Goal: Transaction & Acquisition: Subscribe to service/newsletter

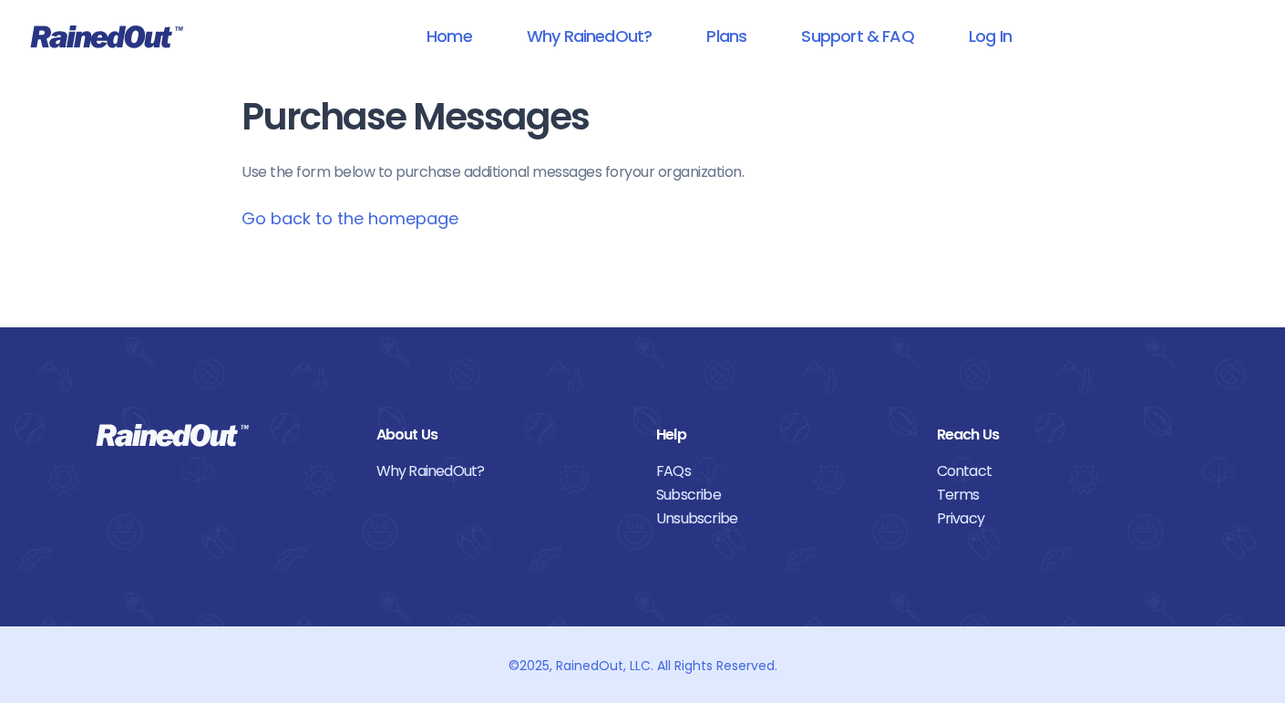
click at [327, 213] on link "Go back to the homepage" at bounding box center [349, 218] width 217 height 23
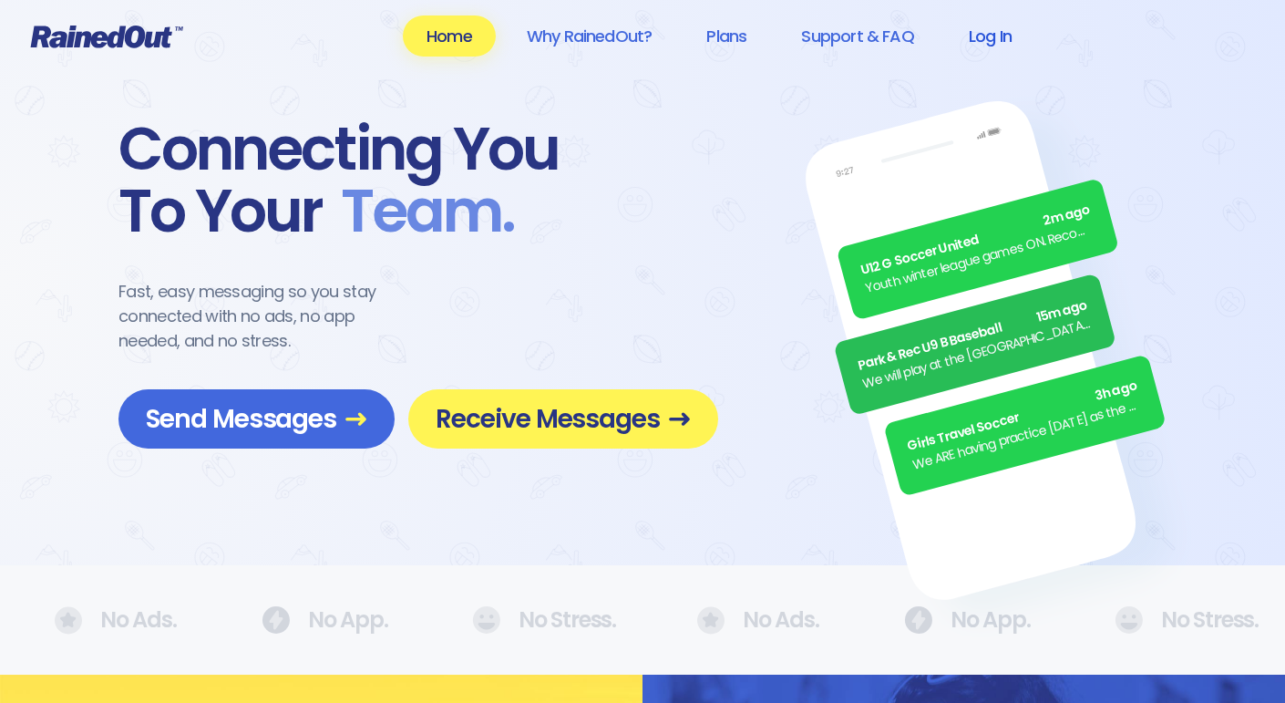
click at [991, 36] on link "Log In" at bounding box center [990, 35] width 90 height 41
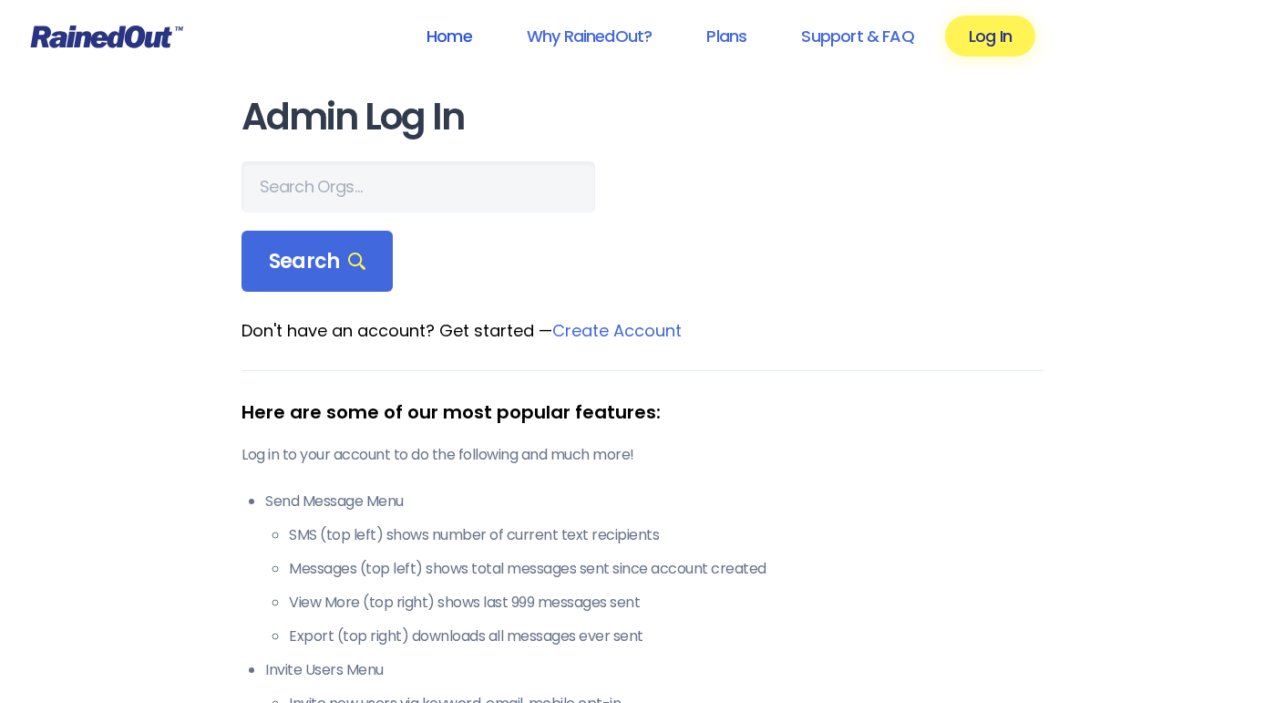
click at [451, 25] on link "Home" at bounding box center [449, 35] width 93 height 41
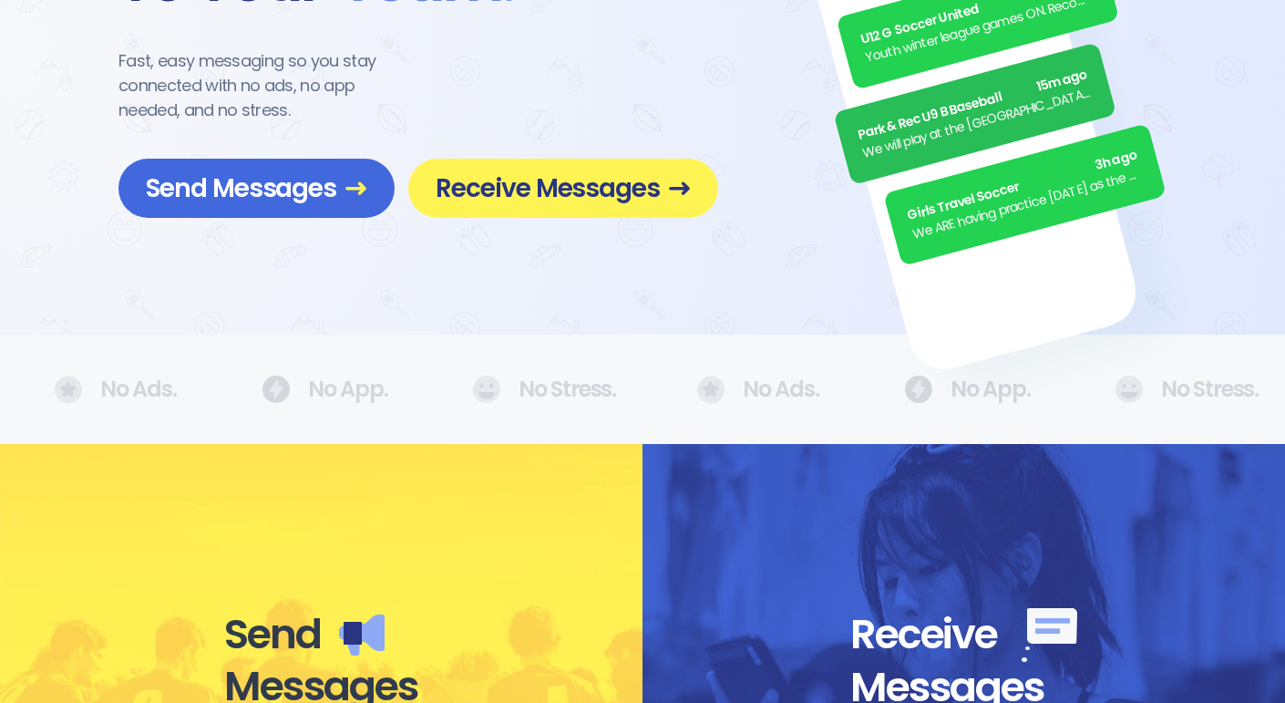
scroll to position [208, 0]
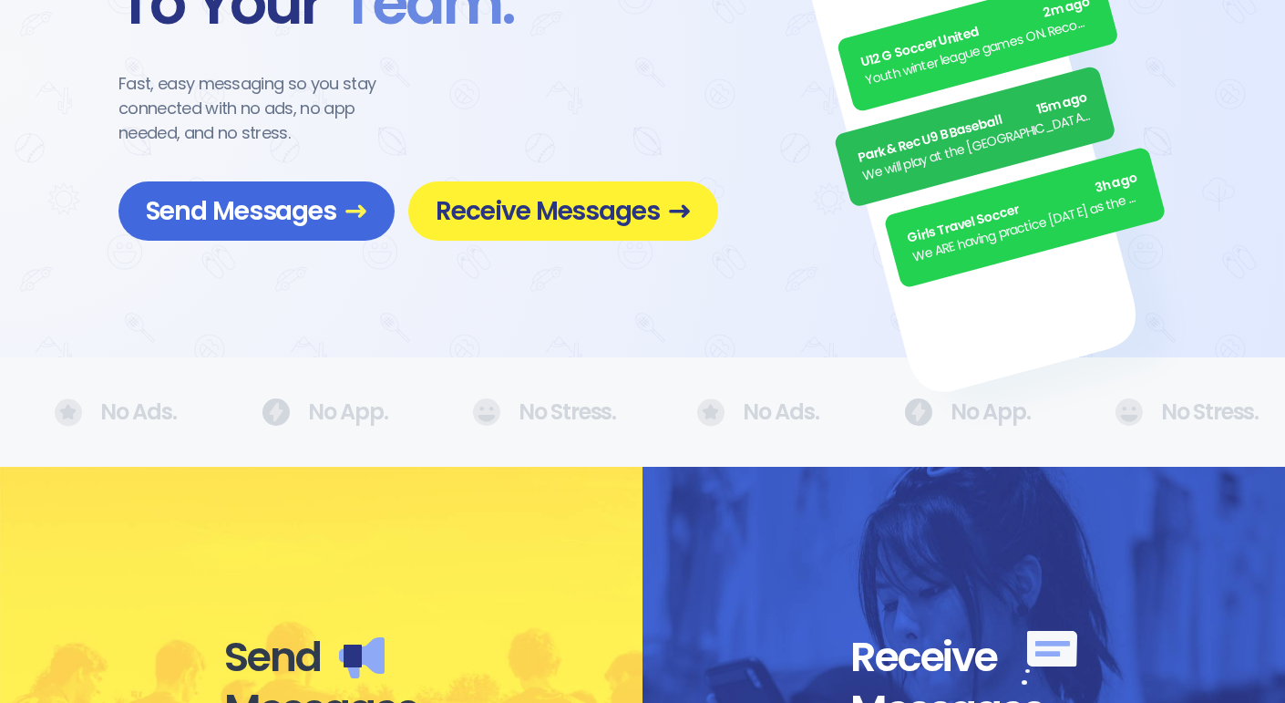
click at [505, 214] on span "Receive Messages" at bounding box center [563, 211] width 255 height 32
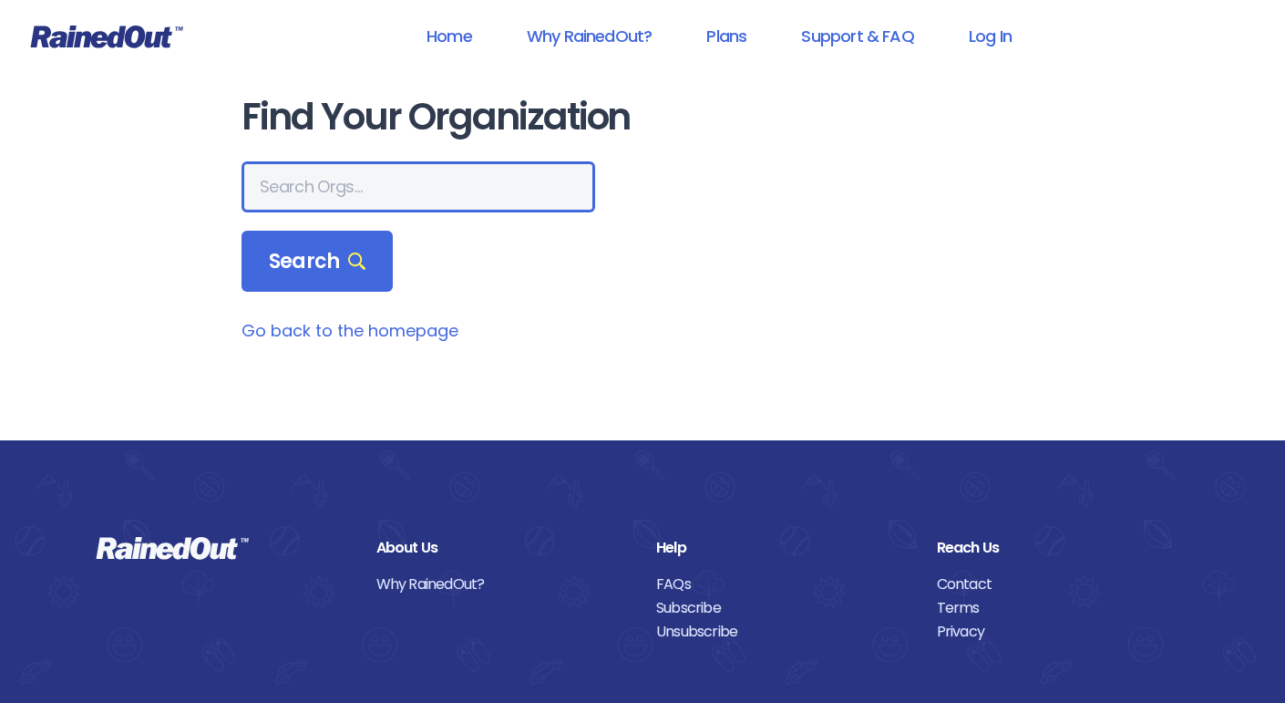
click at [458, 179] on input "text" at bounding box center [418, 186] width 354 height 51
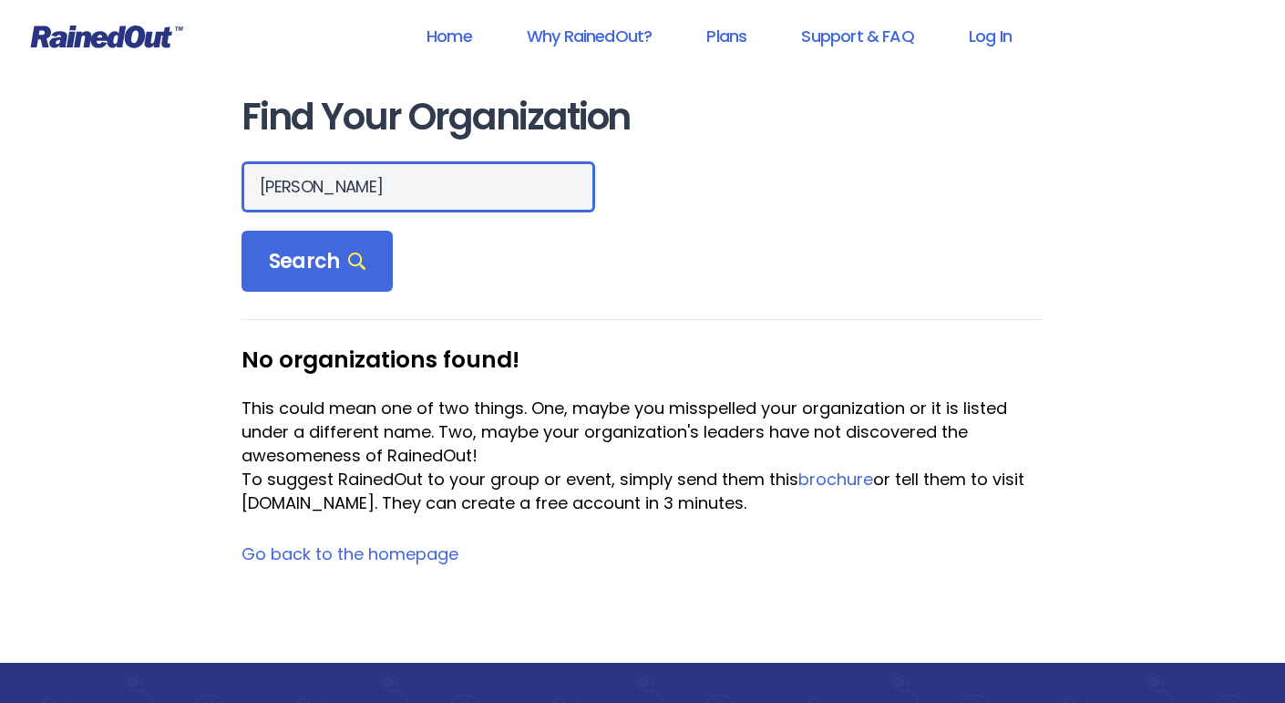
type input "[PERSON_NAME]"
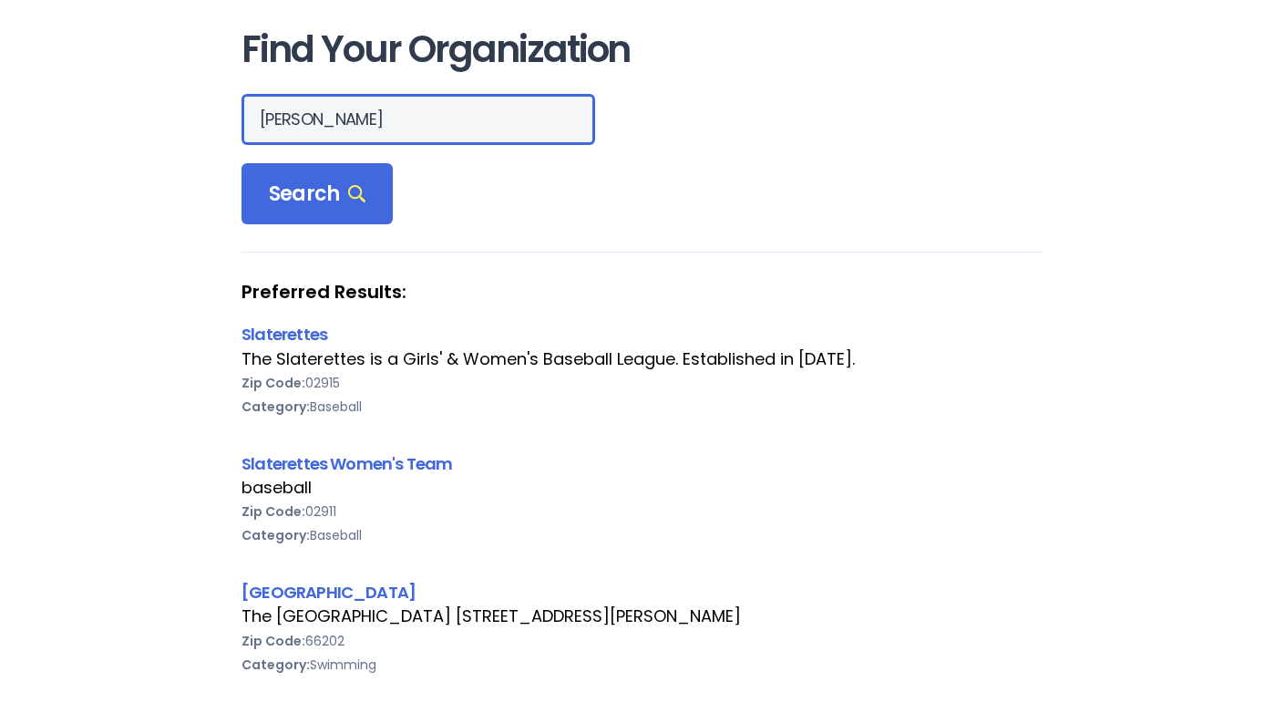
scroll to position [64, 0]
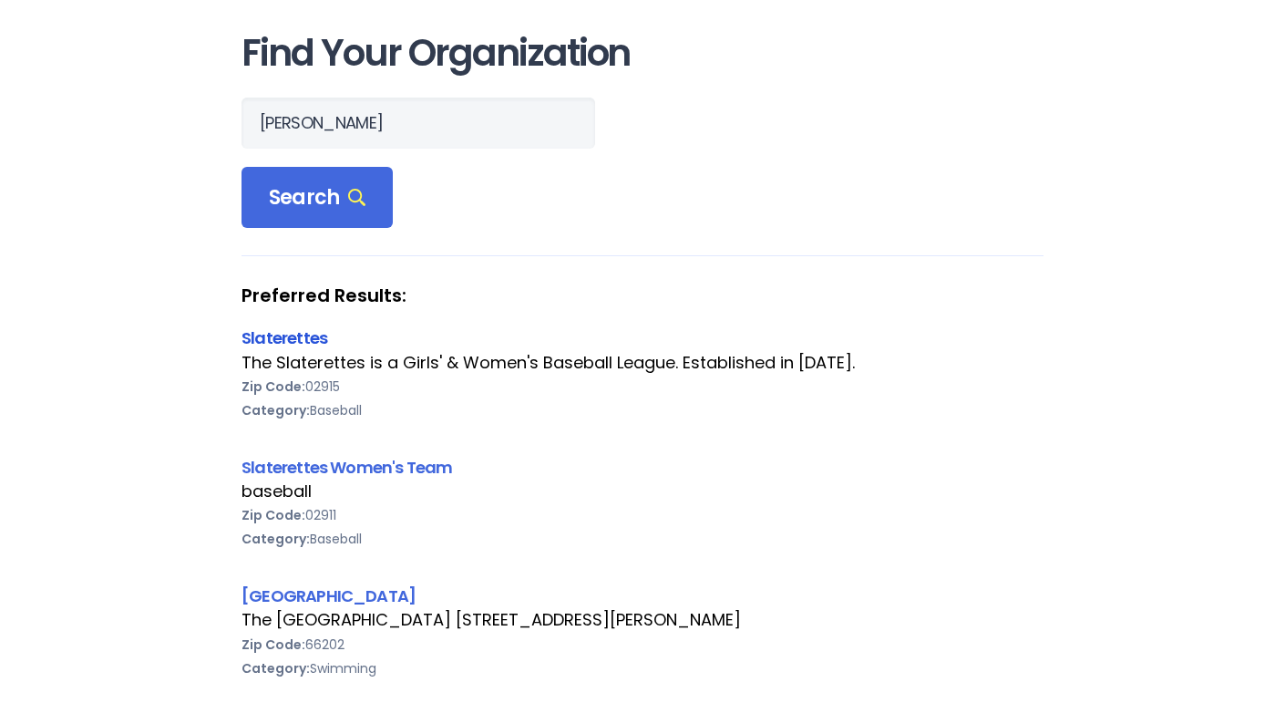
click at [300, 334] on link "Slaterettes" at bounding box center [284, 337] width 86 height 23
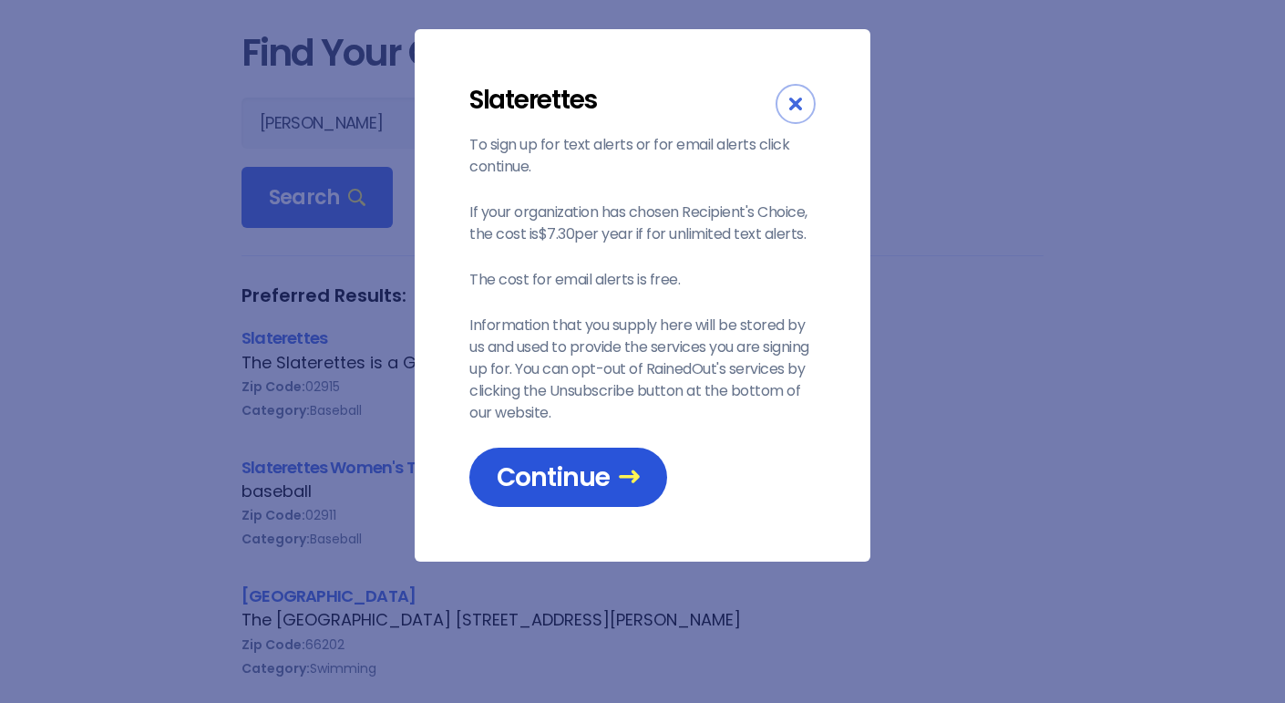
click at [586, 466] on span "Continue" at bounding box center [568, 477] width 143 height 32
